Goal: Check status

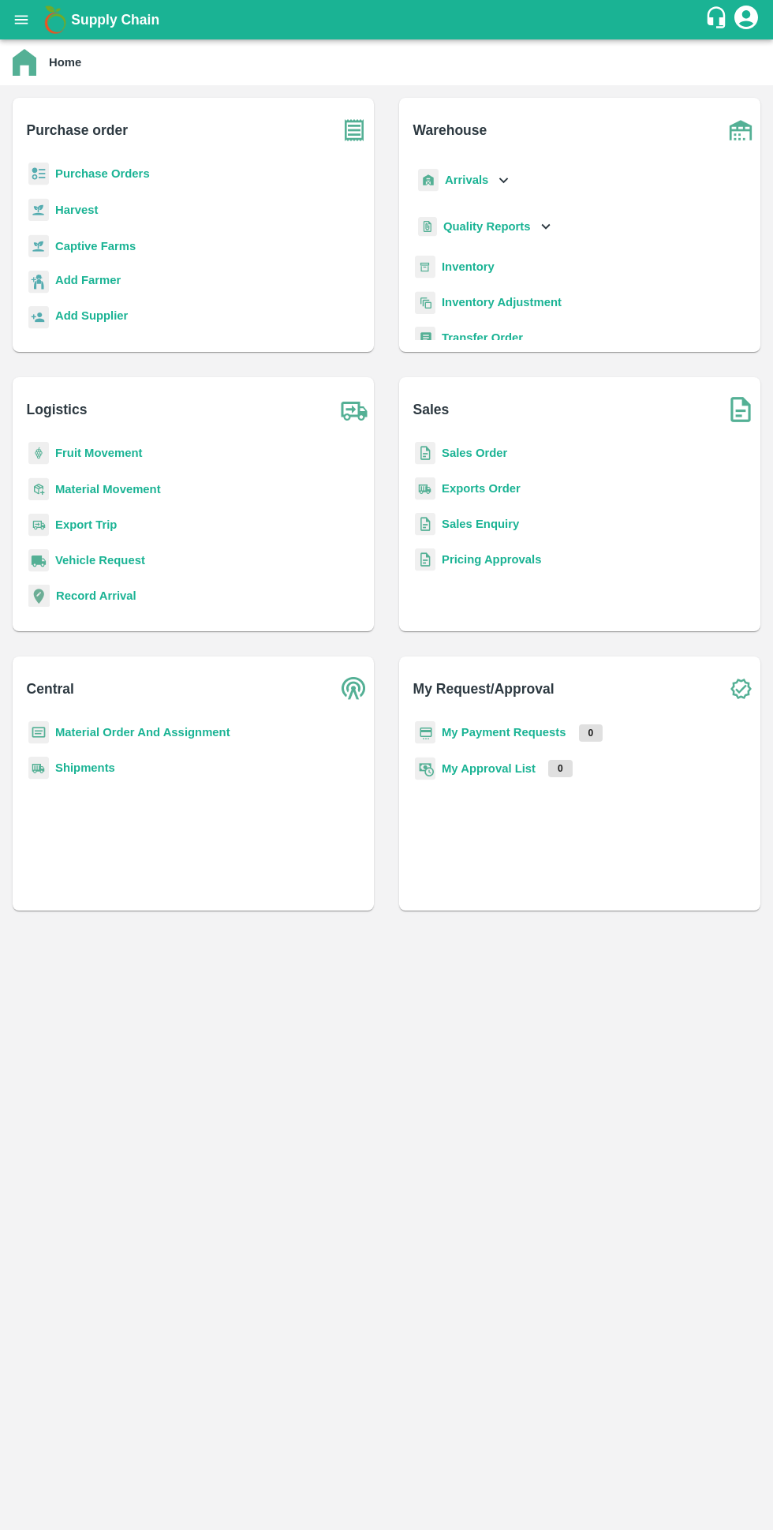
click at [524, 732] on b "My Payment Requests" at bounding box center [504, 732] width 125 height 13
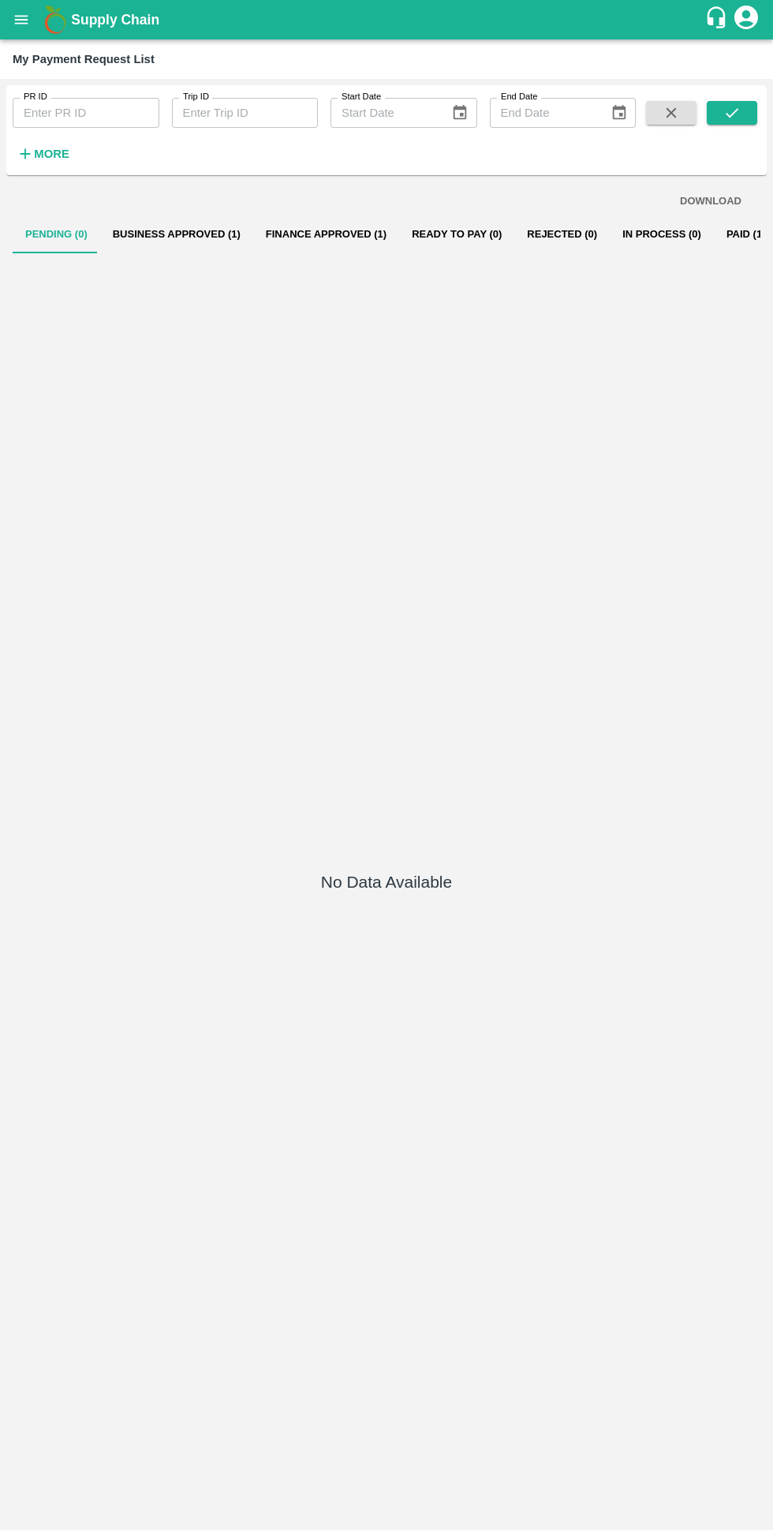
click at [150, 237] on button "Business Approved (1)" at bounding box center [176, 234] width 153 height 38
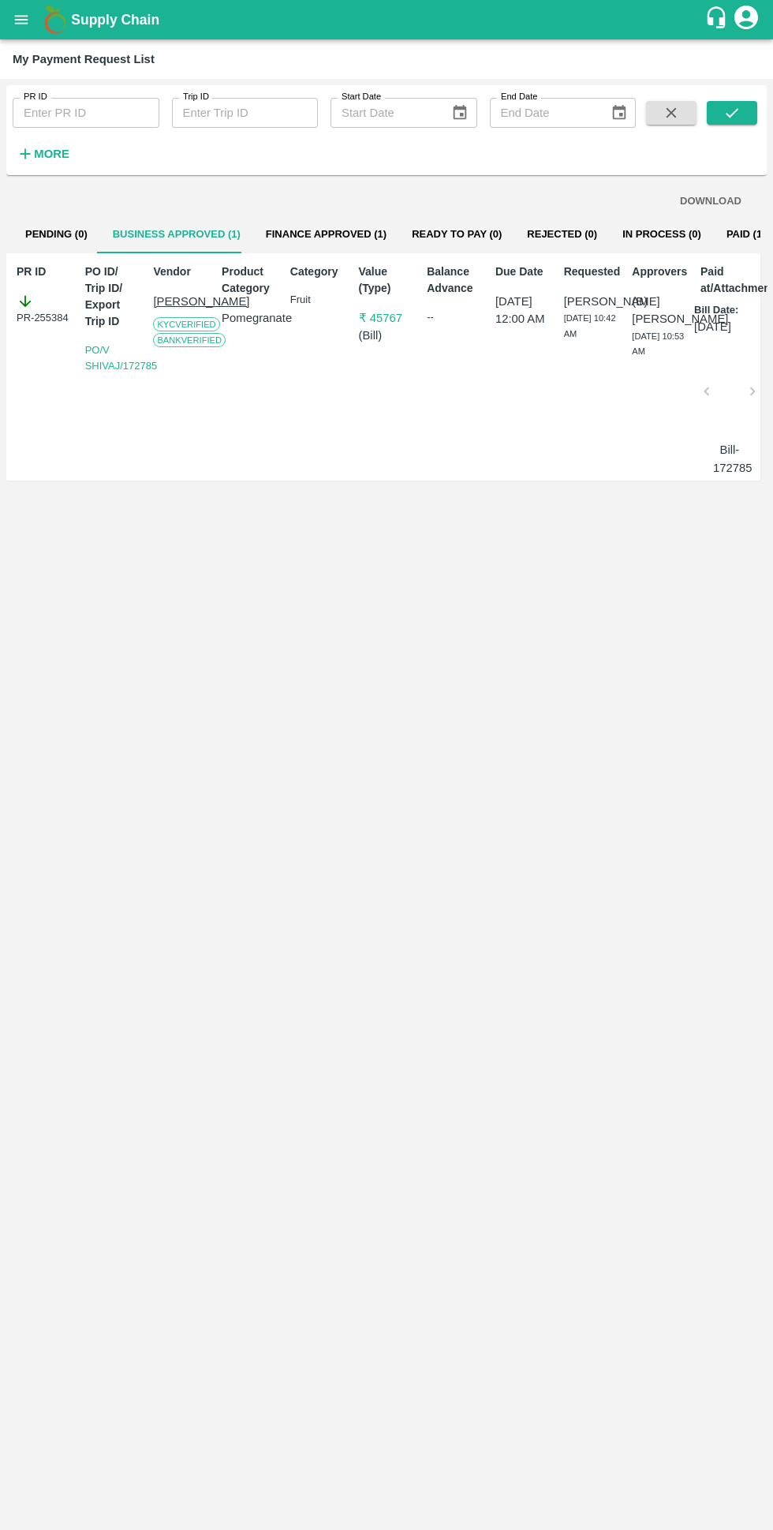
click at [278, 233] on button "Finance Approved (1)" at bounding box center [326, 234] width 146 height 38
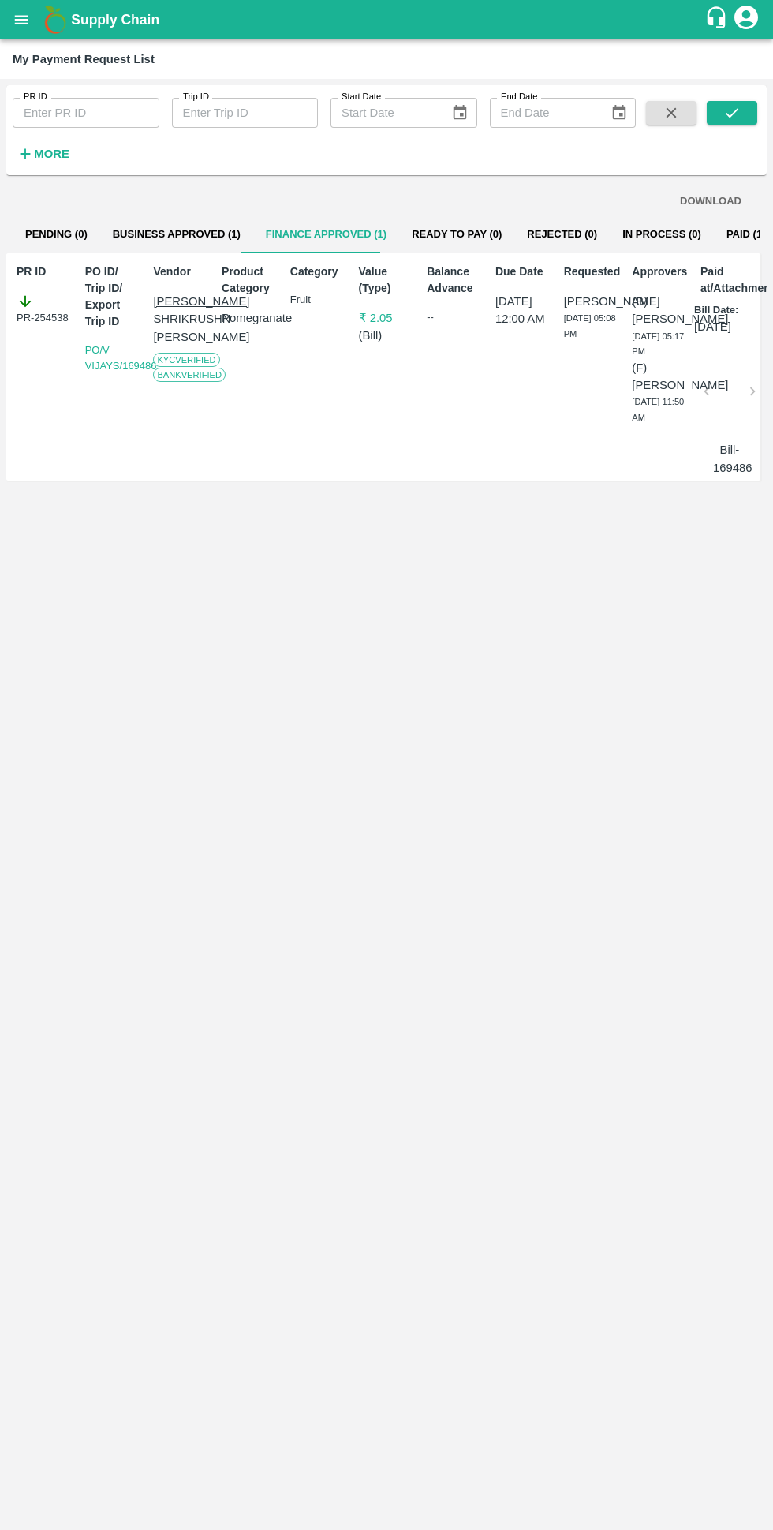
click at [714, 238] on button "Paid (126)" at bounding box center [752, 234] width 76 height 38
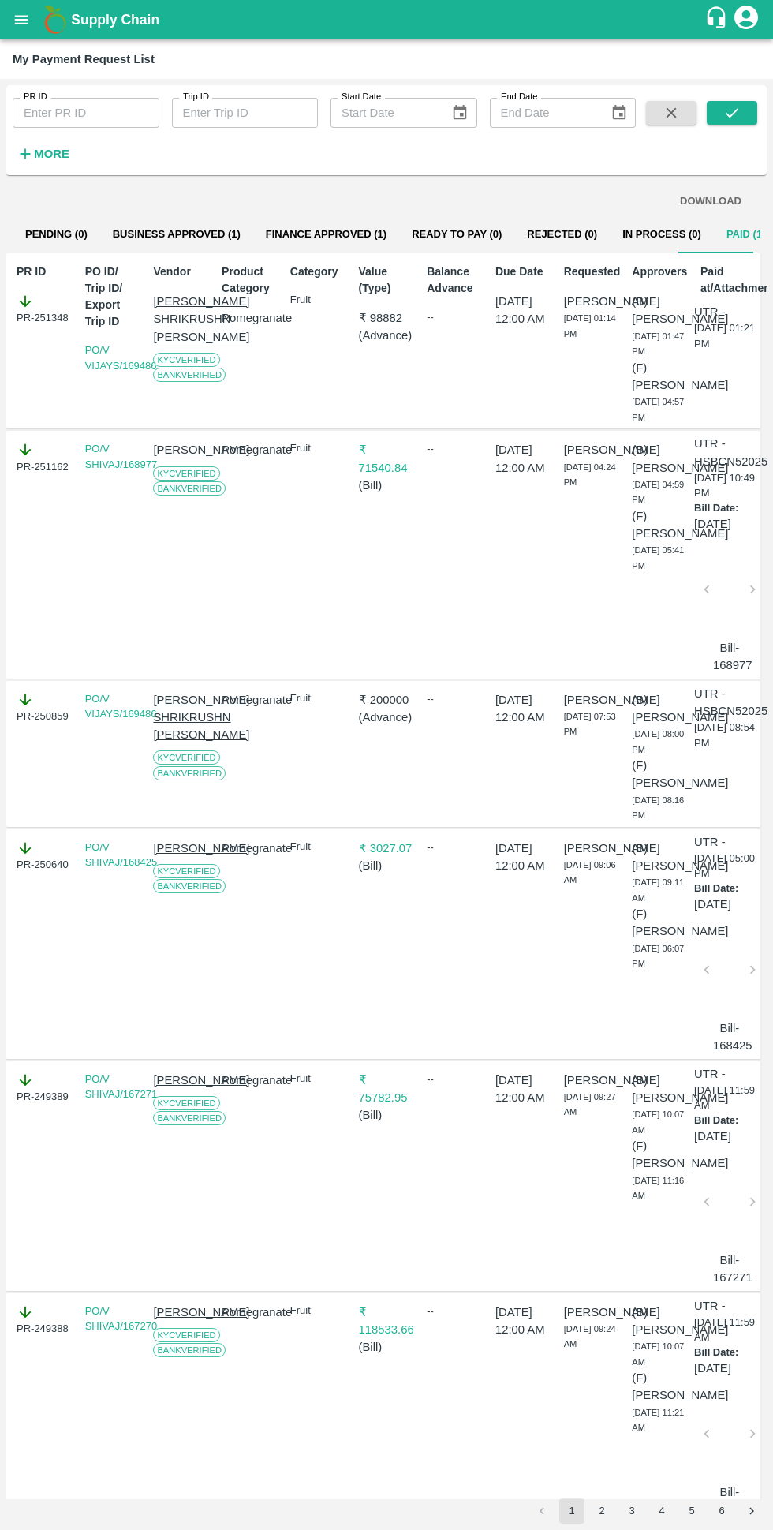
click at [133, 233] on button "Business Approved (1)" at bounding box center [176, 234] width 153 height 38
